Goal: Task Accomplishment & Management: Use online tool/utility

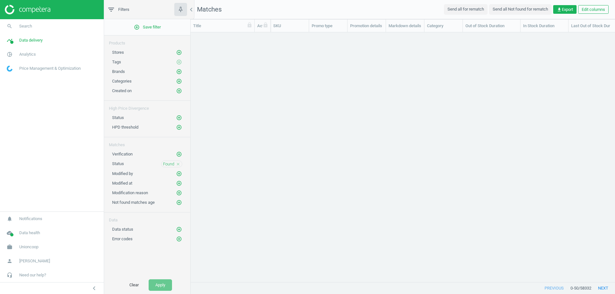
scroll to position [240, 420]
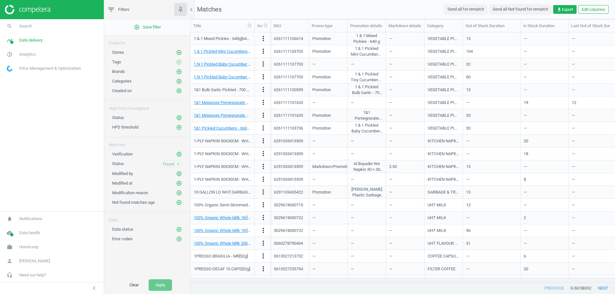
click at [178, 162] on icon "close" at bounding box center [178, 164] width 4 height 4
click at [179, 163] on icon "add_circle_outline" at bounding box center [179, 164] width 6 height 6
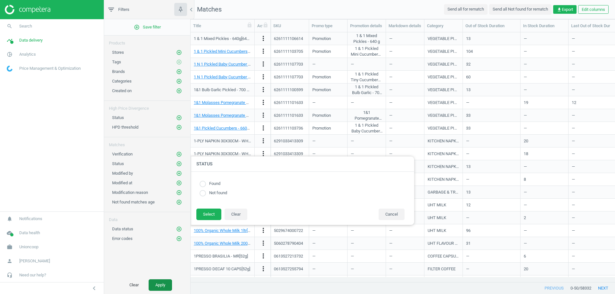
click at [167, 281] on button "Apply" at bounding box center [160, 286] width 23 height 12
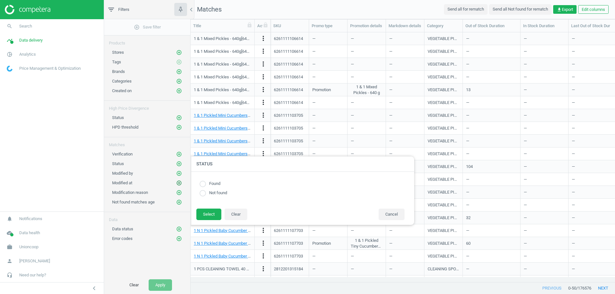
click at [183, 183] on div "Modified at add_circle_outline" at bounding box center [147, 182] width 86 height 10
click at [179, 182] on icon "add_circle_outline" at bounding box center [179, 183] width 6 height 6
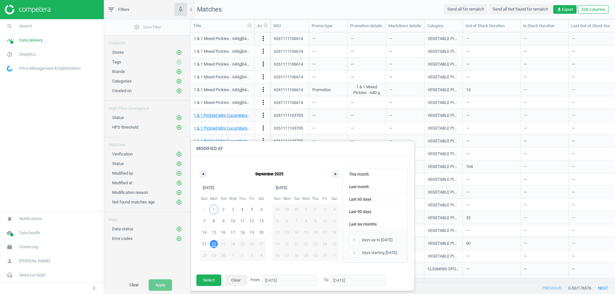
click at [211, 209] on span "1" at bounding box center [214, 210] width 10 height 8
type input "-"
type input "[DATE]"
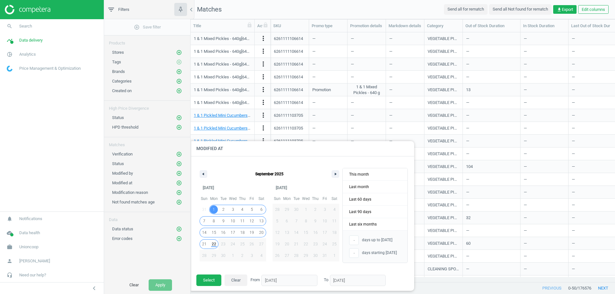
click at [215, 245] on span "22" at bounding box center [214, 245] width 4 height 12
type input "22"
type input "[DATE]"
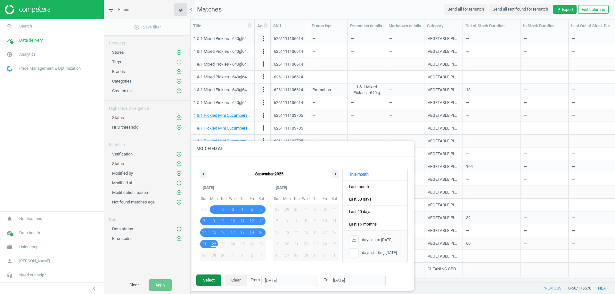
click at [207, 281] on button "Select" at bounding box center [208, 281] width 25 height 12
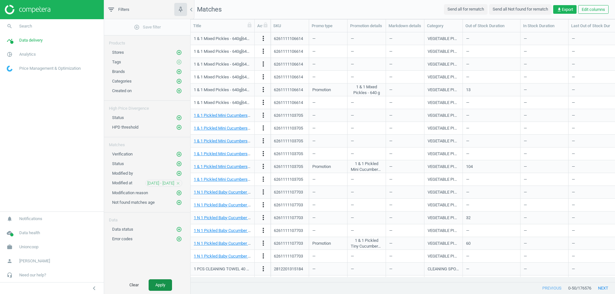
click at [163, 285] on button "Apply" at bounding box center [160, 286] width 23 height 12
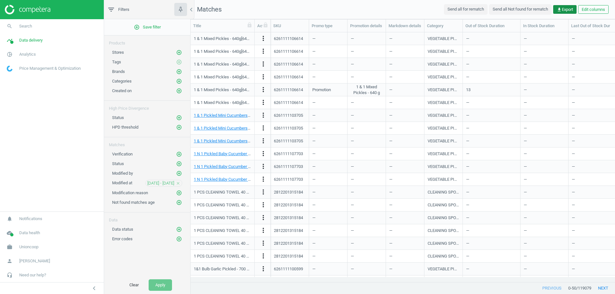
click at [567, 7] on span "get_app Export" at bounding box center [565, 10] width 16 height 6
click at [480, 36] on button "insert_drive_file Report (Excel)" at bounding box center [521, 35] width 112 height 12
